Goal: Information Seeking & Learning: Learn about a topic

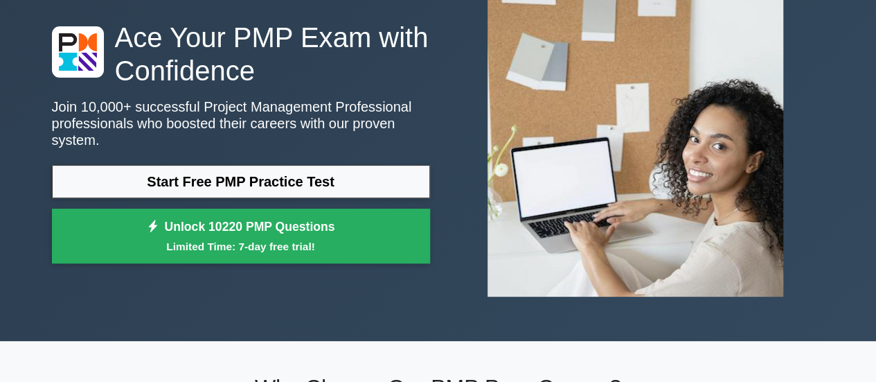
scroll to position [69, 0]
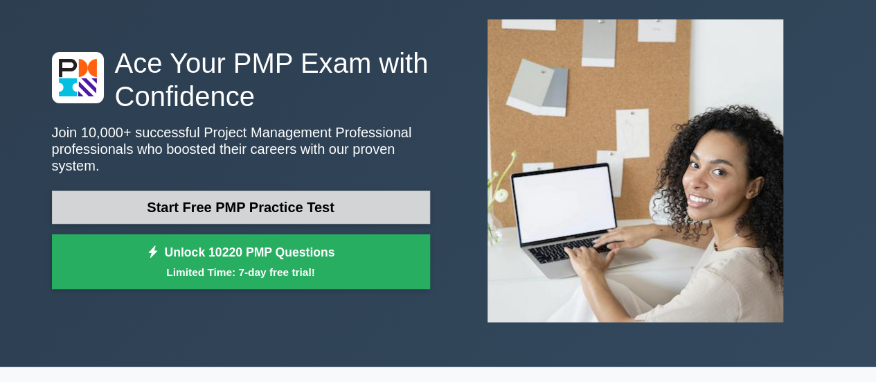
click at [228, 197] on link "Start Free PMP Practice Test" at bounding box center [241, 206] width 378 height 33
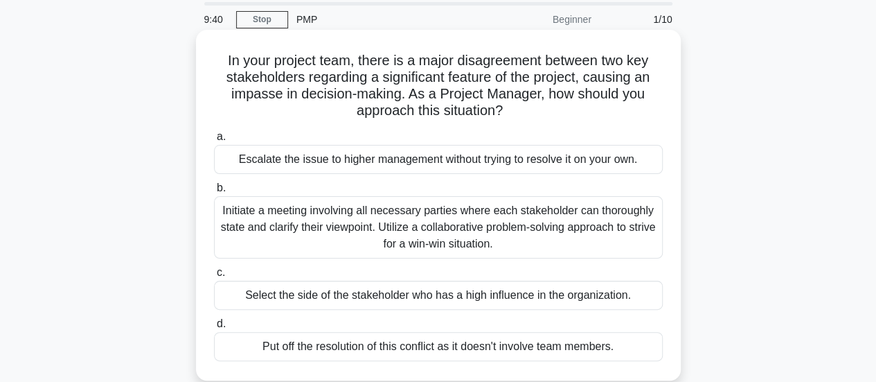
scroll to position [69, 0]
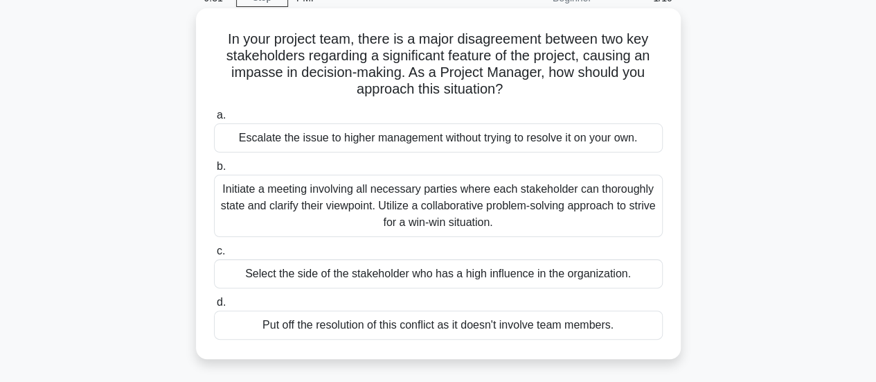
click at [414, 211] on div "Initiate a meeting involving all necessary parties where each stakeholder can t…" at bounding box center [438, 206] width 449 height 62
click at [214, 171] on input "b. Initiate a meeting involving all necessary parties where each stakeholder ca…" at bounding box center [214, 166] width 0 height 9
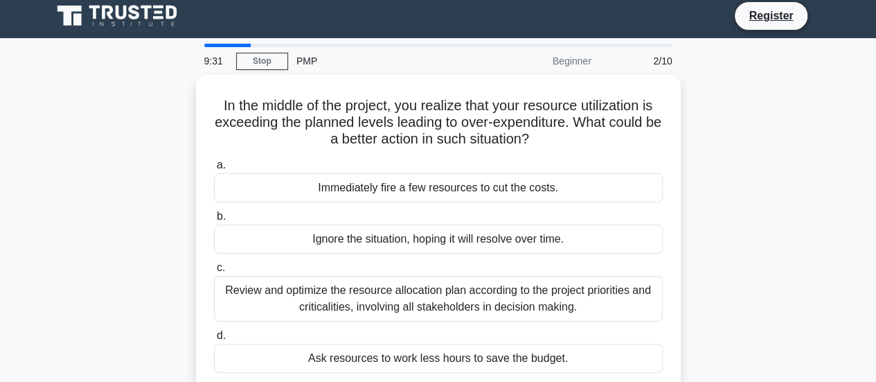
scroll to position [0, 0]
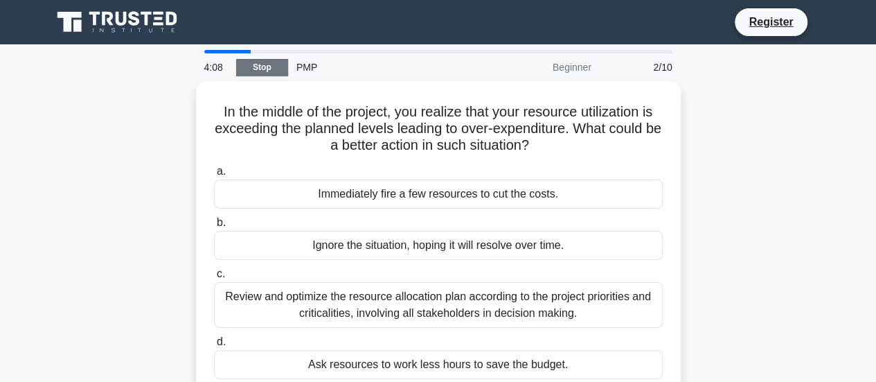
click at [264, 67] on link "Stop" at bounding box center [262, 67] width 52 height 17
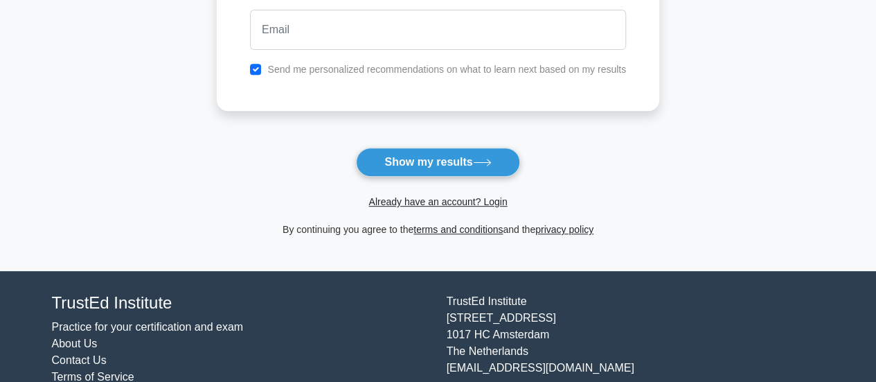
scroll to position [277, 0]
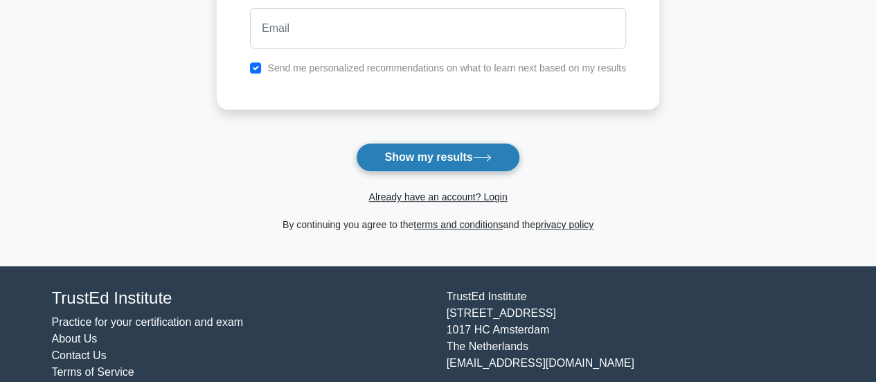
click at [450, 162] on button "Show my results" at bounding box center [437, 157] width 163 height 29
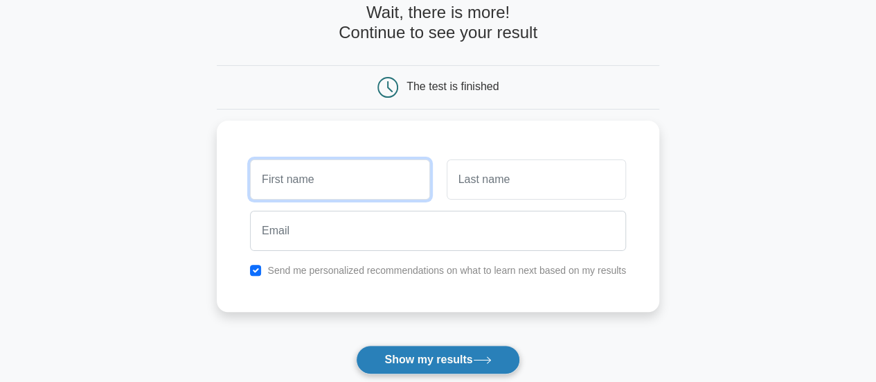
scroll to position [62, 0]
